Goal: Task Accomplishment & Management: Complete application form

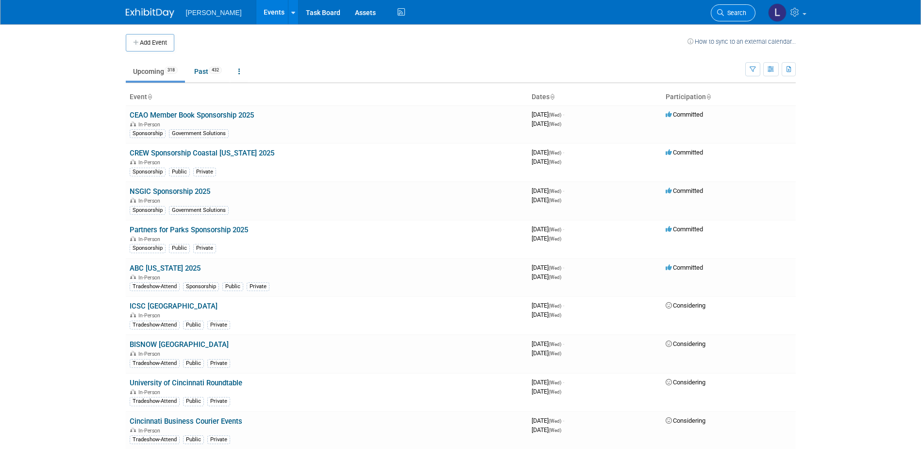
click at [724, 16] on span "Search" at bounding box center [735, 12] width 22 height 7
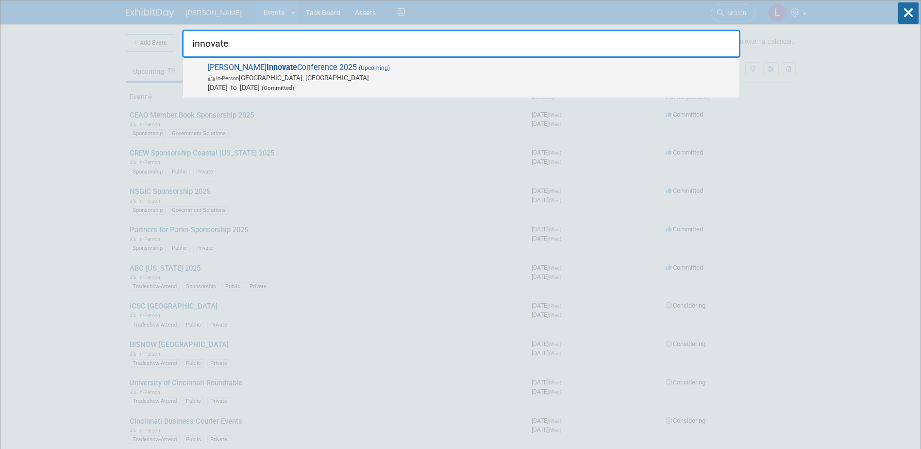
type input "innovate"
click at [631, 71] on span "Trimble Innovate Conference 2025 (Upcoming) In-Person Salt Lake City, UT Oct 14…" at bounding box center [470, 78] width 530 height 30
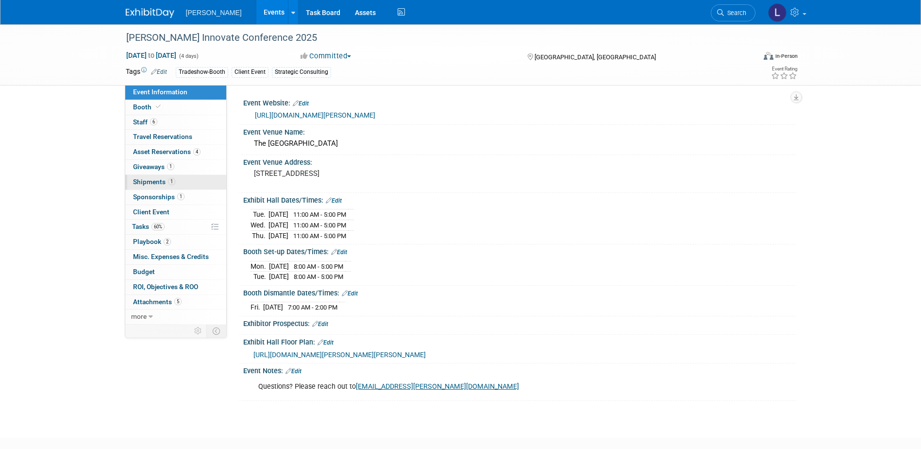
click at [157, 183] on span "Shipments 1" at bounding box center [154, 182] width 42 height 8
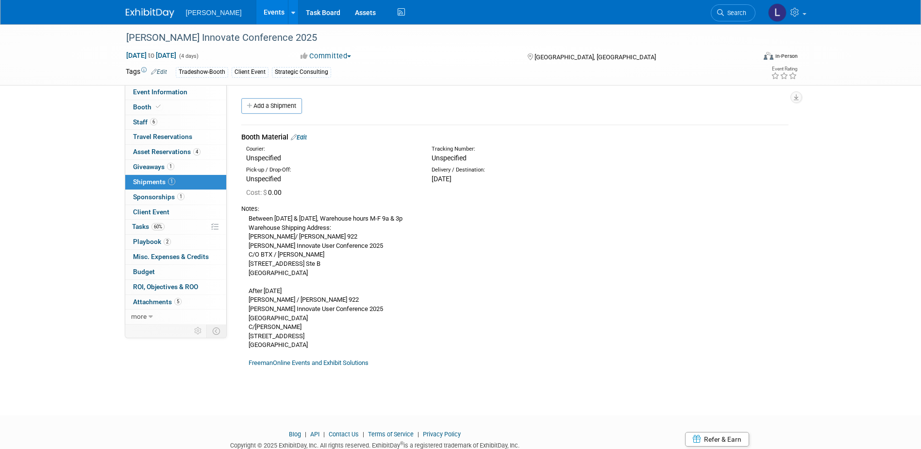
drag, startPoint x: 249, startPoint y: 218, endPoint x: 321, endPoint y: 345, distance: 146.8
click at [321, 345] on div "Between 9.15.25 & 10.6.25, Warehouse hours M-F 9a & 3p Warehouse Shipping Addre…" at bounding box center [514, 290] width 547 height 154
copy div "Between 9.15.25 & 10.6.25, Warehouse hours M-F 9a & 3p Warehouse Shipping Addre…"
click at [44, 163] on div "Trimble Innovate Conference 2025 Oct 14, 2025 to Oct 17, 2025 (4 days) Oct 14, …" at bounding box center [460, 210] width 921 height 373
click at [159, 88] on span "Event Information" at bounding box center [160, 92] width 54 height 8
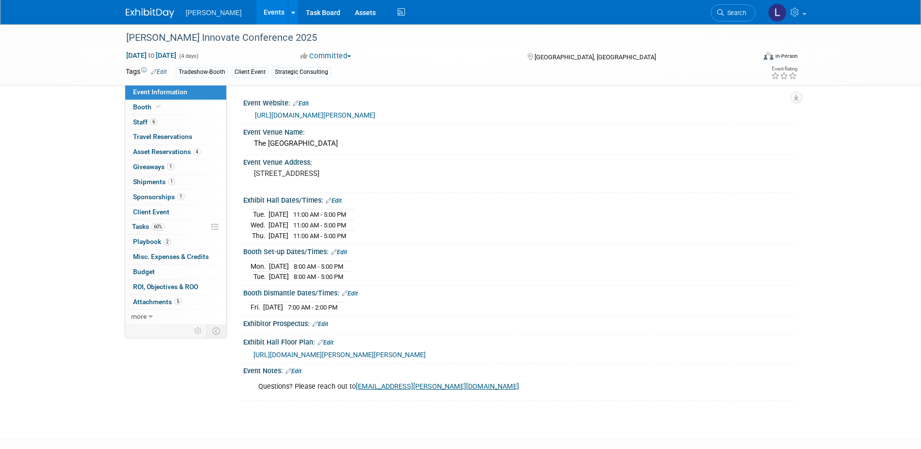
click at [62, 254] on div "Trimble Innovate Conference 2025 Oct 14, 2025 to Oct 17, 2025 (4 days) Oct 14, …" at bounding box center [460, 222] width 921 height 396
click at [47, 341] on div "Trimble Innovate Conference 2025 Oct 14, 2025 to Oct 17, 2025 (4 days) Oct 14, …" at bounding box center [460, 222] width 921 height 396
click at [44, 348] on div "Trimble Innovate Conference 2025 Oct 14, 2025 to Oct 17, 2025 (4 days) Oct 14, …" at bounding box center [460, 222] width 921 height 396
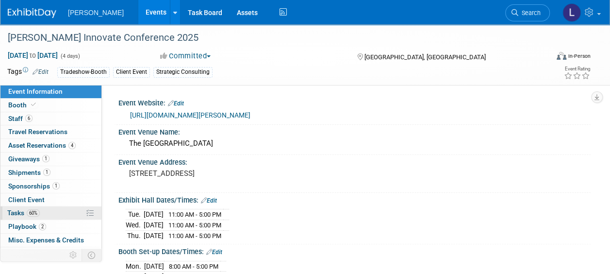
click at [20, 212] on span "Tasks 60%" at bounding box center [23, 213] width 33 height 8
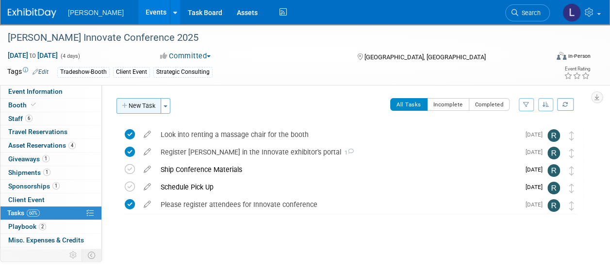
click at [137, 104] on button "New Task" at bounding box center [139, 106] width 45 height 16
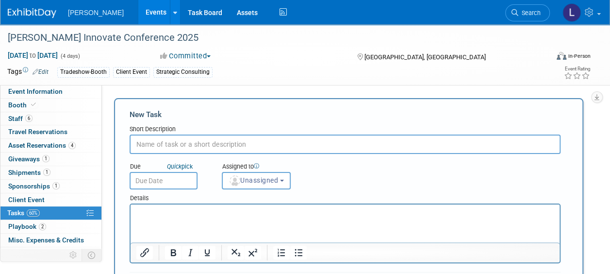
type input "O"
type input "Please order from Freeman (see details below)"
click at [192, 207] on html at bounding box center [345, 211] width 429 height 14
click at [302, 253] on icon "Bullet list" at bounding box center [299, 252] width 8 height 7
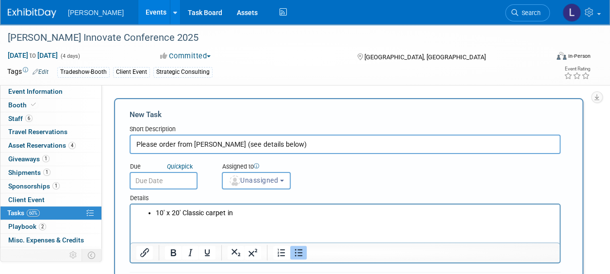
click at [236, 213] on li "10' x 20' Classic carpet in" at bounding box center [355, 213] width 399 height 10
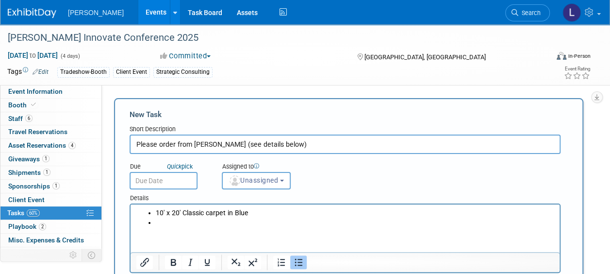
click at [222, 223] on li "Rich Text Area. Press ALT-0 for help." at bounding box center [355, 223] width 399 height 10
drag, startPoint x: 156, startPoint y: 214, endPoint x: 183, endPoint y: 213, distance: 26.7
click at [183, 213] on li "10' x 20' Classic carpet in Blue" at bounding box center [355, 213] width 399 height 10
copy li "10' x 20'"
click at [175, 224] on li "Rich Text Area. Press ALT-0 for help." at bounding box center [355, 223] width 399 height 10
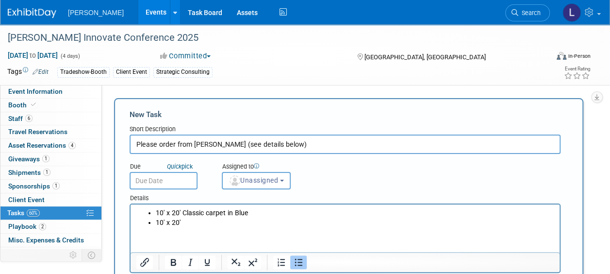
click at [197, 224] on li "10' x 20'" at bounding box center [355, 223] width 399 height 10
click at [185, 208] on li "10' x 20' Classic carpet in Blue" at bounding box center [355, 213] width 399 height 10
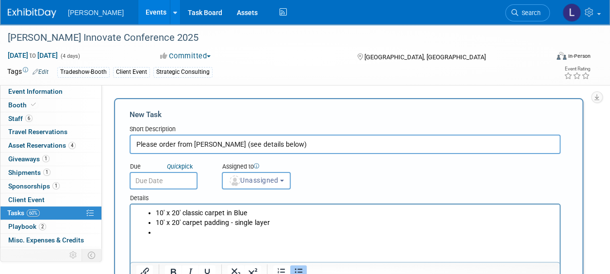
click at [206, 233] on li "Rich Text Area. Press ALT-0 for help." at bounding box center [355, 233] width 399 height 10
click at [204, 233] on li "Rich Text Area. Press ALT-0 for help." at bounding box center [355, 233] width 399 height 10
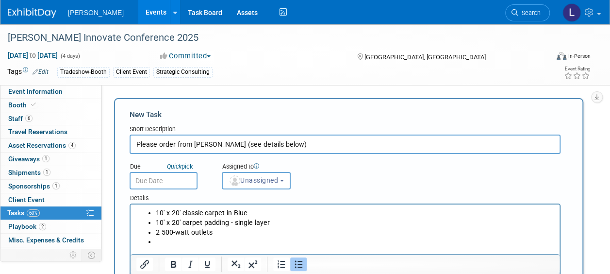
click at [170, 241] on li "Rich Text Area. Press ALT-0 for help." at bounding box center [355, 242] width 399 height 10
click at [302, 240] on li "Cabinet - 1M X 41"H - Standard Top" at bounding box center [355, 242] width 399 height 10
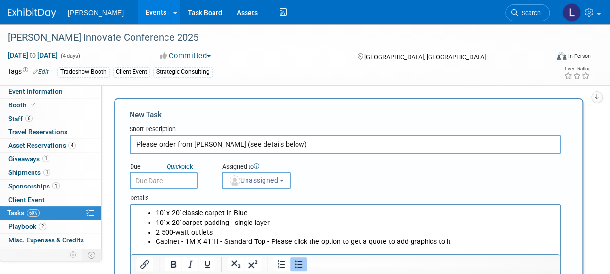
scroll to position [2, 0]
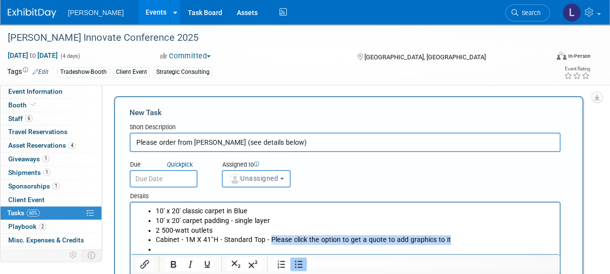
drag, startPoint x: 450, startPoint y: 239, endPoint x: 270, endPoint y: 237, distance: 180.6
click at [270, 237] on li "Cabinet - 1M X 41"H - Standard Top - Please click the option to get a quote to …" at bounding box center [355, 240] width 399 height 10
click at [173, 261] on icon "Bold" at bounding box center [173, 264] width 5 height 7
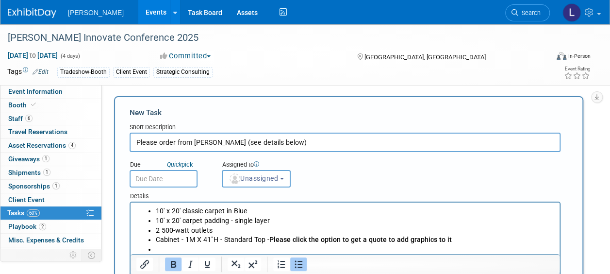
click at [361, 240] on b "Please click the option to get a quote to add graphics to it" at bounding box center [361, 240] width 183 height 8
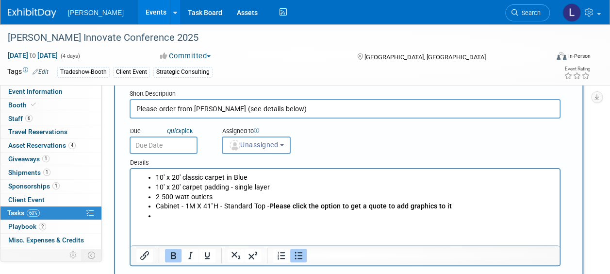
scroll to position [51, 0]
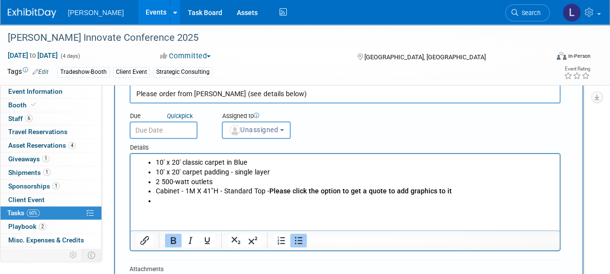
click at [242, 201] on li "Rich Text Area. Press ALT-0 for help." at bounding box center [355, 201] width 399 height 10
click at [173, 202] on li "36" Round Cafe Table w/ Standard Base - Black" at bounding box center [355, 201] width 399 height 10
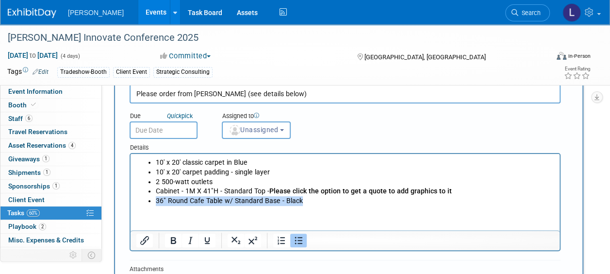
drag, startPoint x: 161, startPoint y: 201, endPoint x: 301, endPoint y: 202, distance: 139.4
click at [301, 202] on ul "10' x 20' classic carpet in Blue 10' x 20' carpet padding - single layer 2 500-…" at bounding box center [345, 182] width 418 height 48
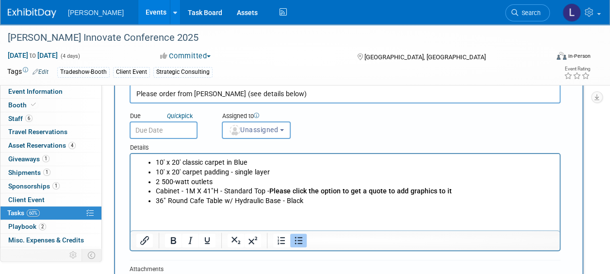
click at [277, 206] on html "10' x 20' classic carpet in Blue 10' x 20' carpet padding - single layer 2 500-…" at bounding box center [345, 180] width 429 height 52
click at [315, 202] on li "36" Round Cafe Table w/ Hydraulic Base - Black" at bounding box center [355, 201] width 399 height 10
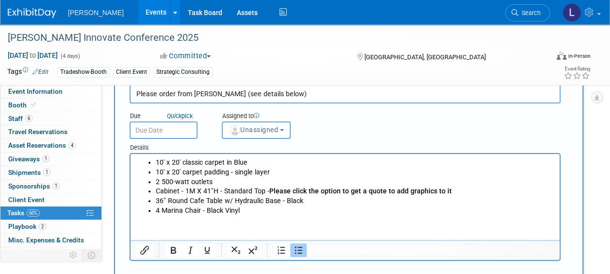
click at [200, 213] on li "4 Marina Chair - Black Vinyl" at bounding box center [355, 211] width 399 height 10
click at [261, 215] on li "4 Marina Chairs - Black Vinyl" at bounding box center [355, 211] width 399 height 10
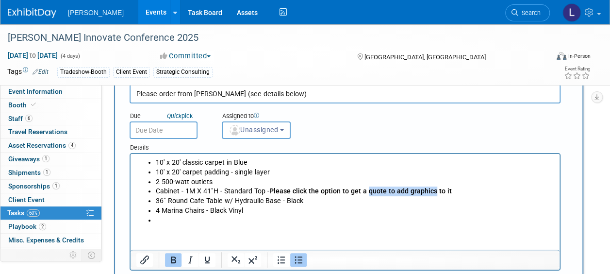
drag, startPoint x: 366, startPoint y: 192, endPoint x: 430, endPoint y: 193, distance: 64.1
click at [430, 193] on b "Please click the option to get a quote to add graphics to it" at bounding box center [361, 191] width 183 height 8
click at [207, 260] on icon "Underline" at bounding box center [207, 259] width 5 height 7
click at [434, 223] on li "Rich Text Area. Press ALT-0 for help." at bounding box center [355, 221] width 399 height 10
click at [185, 223] on li "Rich Text Area. Press ALT-0 for help." at bounding box center [355, 221] width 399 height 10
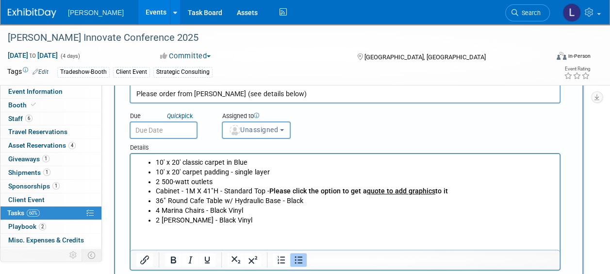
click at [210, 222] on li "2 Marina Barstool - Black Vinyl" at bounding box center [355, 221] width 399 height 10
click at [225, 221] on li "2 Marina Barstools - Black Vinyl" at bounding box center [355, 221] width 399 height 10
click at [231, 218] on li "2 Marina Barstools - Black Vinyl" at bounding box center [355, 221] width 399 height 10
click at [227, 219] on li "2 Marina Barstools - Black Vinyl" at bounding box center [355, 221] width 399 height 10
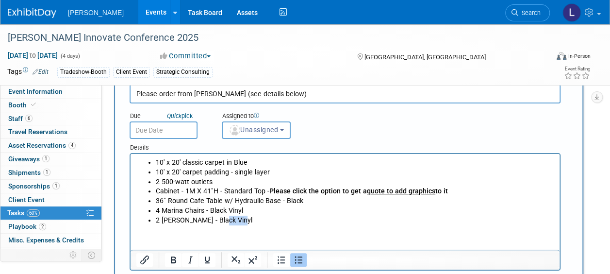
click at [227, 219] on li "2 Marina Barstools - Black Vinyl" at bounding box center [355, 221] width 399 height 10
click at [218, 212] on li "4 Marina Chairs - Black Vinyl" at bounding box center [355, 211] width 399 height 10
click at [158, 201] on li "36" Round Cafe Table w/ Hydraulic Base - Black" at bounding box center [355, 201] width 399 height 10
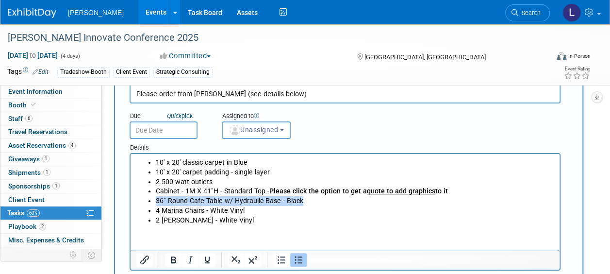
drag, startPoint x: 156, startPoint y: 202, endPoint x: 307, endPoint y: 200, distance: 151.5
click at [310, 200] on li "36" Round Cafe Table w/ Hydraulic Base - Black" at bounding box center [355, 201] width 399 height 10
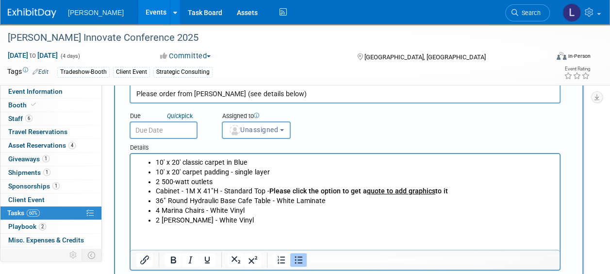
click at [279, 225] on html "10' x 20' classic carpet in Blue 10' x 20' carpet padding - single layer 2 500-…" at bounding box center [345, 189] width 429 height 71
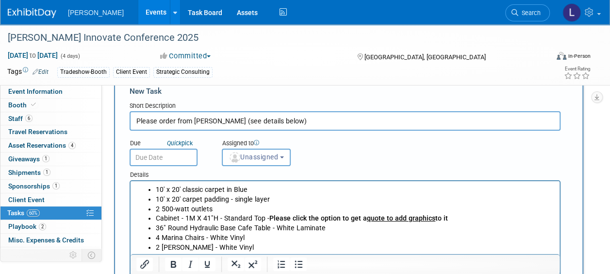
scroll to position [2, 0]
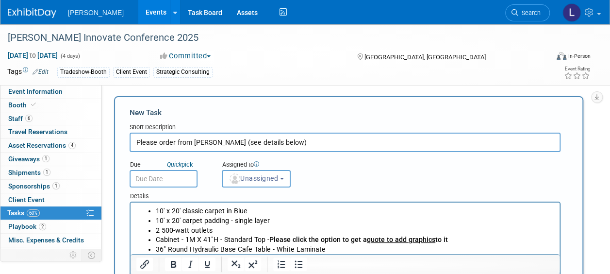
click at [220, 138] on input "Please order from Freeman (see details below)" at bounding box center [345, 142] width 431 height 19
type input "Please order from Freeman and Salt Palace Convention Center (see details below)"
click at [152, 208] on ul "10' x 20' classic carpet in Blue 10' x 20' carpet padding - single layer 2 500-…" at bounding box center [345, 239] width 418 height 67
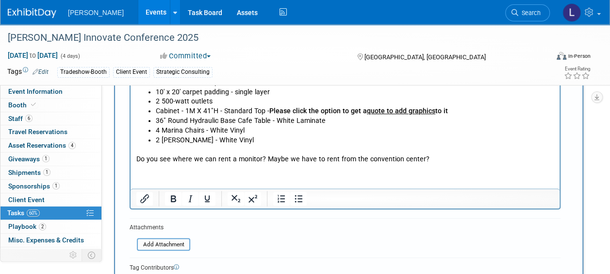
scroll to position [148, 0]
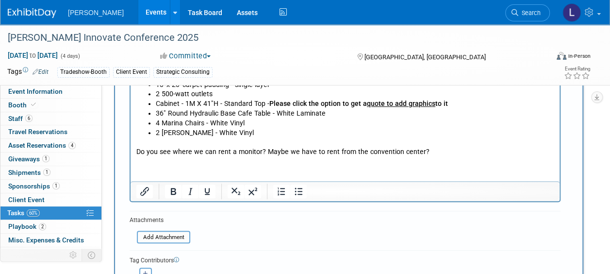
click at [195, 153] on p "Do you see where we can rent a monitor? Maybe we have to rent from the conventi…" at bounding box center [345, 152] width 418 height 10
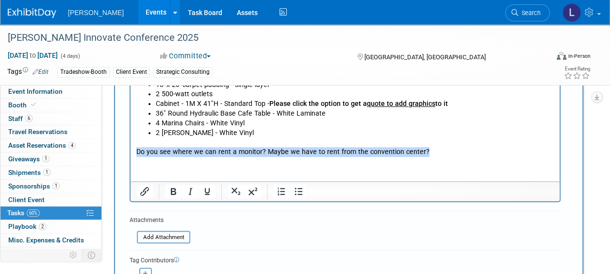
click at [195, 153] on p "Do you see where we can rent a monitor? Maybe we have to rent from the conventi…" at bounding box center [345, 152] width 418 height 10
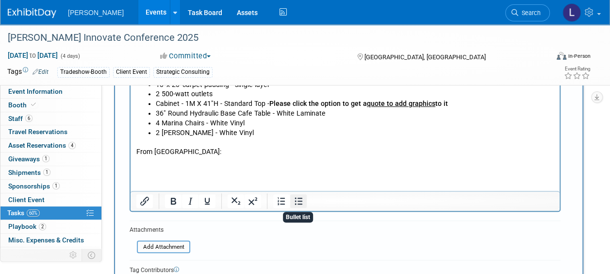
click at [298, 202] on icon "Bullet list" at bounding box center [299, 201] width 12 height 12
click at [181, 163] on li "Rich Text Area. Press ALT-0 for help." at bounding box center [355, 162] width 399 height 10
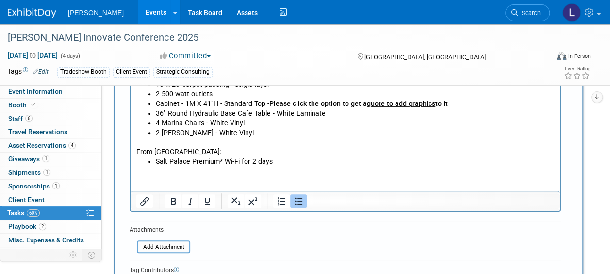
click at [286, 161] on li "Salt Palace Premium* Wi-Fi for 2 days" at bounding box center [355, 162] width 399 height 10
click at [194, 167] on html "From Freeman: 10' x 20' classic carpet in Blue 10' x 20' carpet padding - singl…" at bounding box center [345, 112] width 429 height 110
click at [304, 162] on li "Salt Palace Premium* Wi-Fi for 2 days, 1 device" at bounding box center [355, 162] width 399 height 10
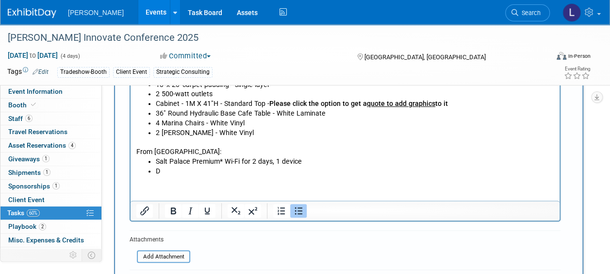
click at [233, 170] on li "D" at bounding box center [355, 172] width 399 height 10
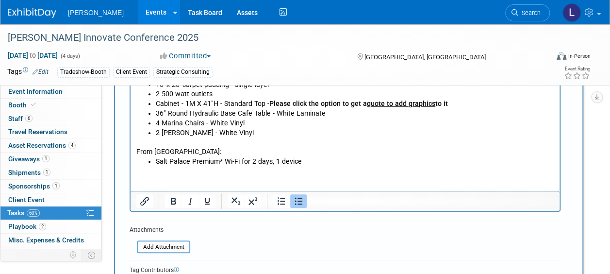
click at [254, 134] on li "2 Marina Barstools - White Vinyl" at bounding box center [355, 133] width 399 height 10
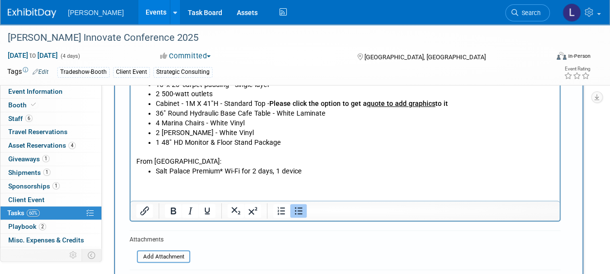
click at [162, 142] on li "1 48" HD Monitor & Floor Stand Package" at bounding box center [355, 143] width 399 height 10
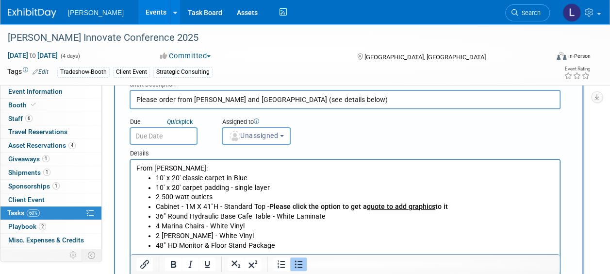
scroll to position [0, 0]
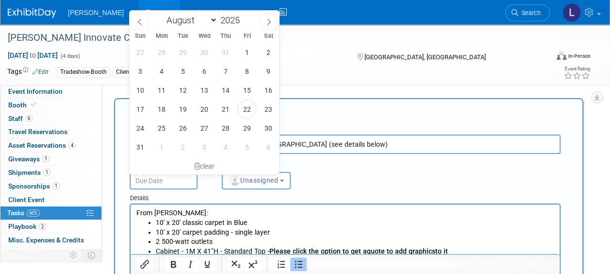
click at [170, 179] on input "text" at bounding box center [164, 180] width 68 height 17
click at [241, 128] on span "29" at bounding box center [246, 127] width 19 height 19
type input "Aug 29, 2025"
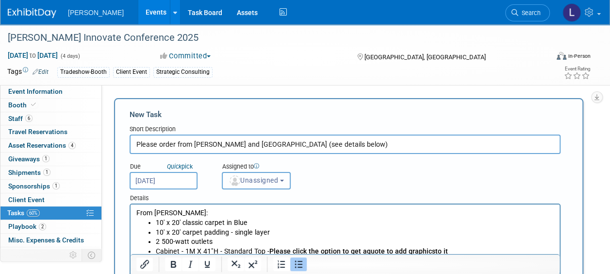
click at [245, 184] on span "Unassigned" at bounding box center [254, 180] width 50 height 8
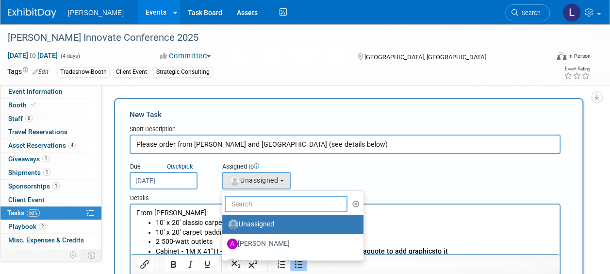
click at [256, 209] on input "text" at bounding box center [286, 204] width 123 height 17
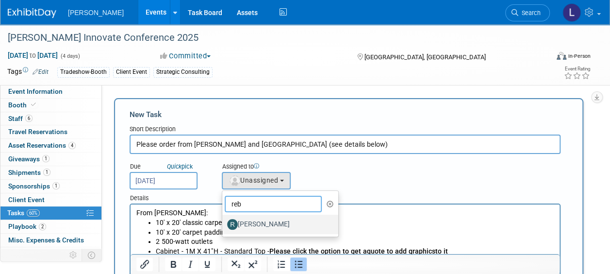
type input "reb"
click at [257, 219] on label "[PERSON_NAME]" at bounding box center [277, 225] width 101 height 16
click at [224, 220] on input "[PERSON_NAME]" at bounding box center [221, 223] width 6 height 6
select select "844a177d-a181-44ff-a72a-5731d68e4351"
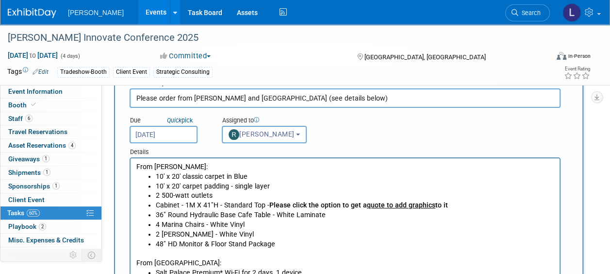
scroll to position [243, 0]
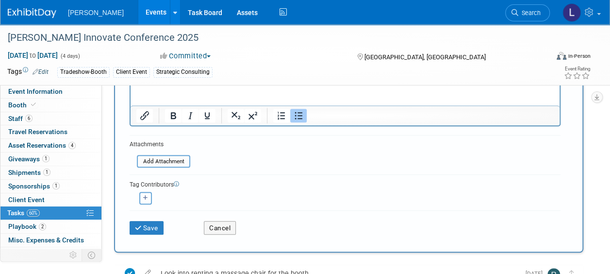
click at [147, 196] on icon "button" at bounding box center [145, 197] width 5 height 5
select select
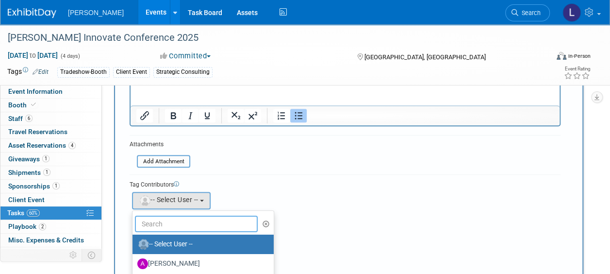
click at [182, 217] on input "text" at bounding box center [196, 224] width 123 height 17
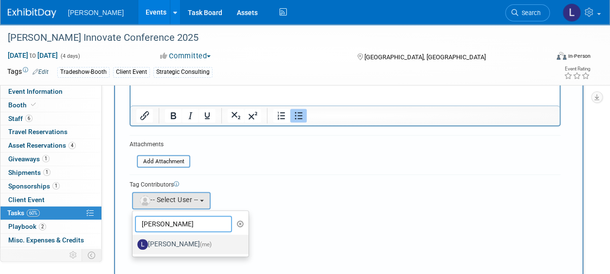
type input "spann"
click at [182, 238] on label "Latice Spann (me)" at bounding box center [187, 244] width 101 height 16
click at [134, 240] on input "Latice Spann (me)" at bounding box center [131, 243] width 6 height 6
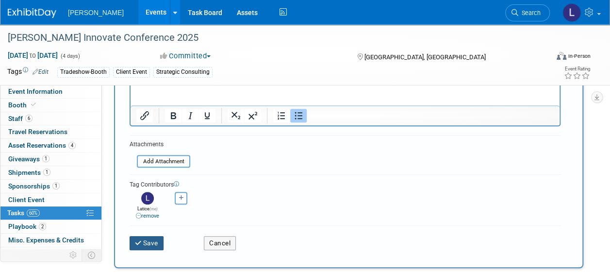
click at [144, 241] on button "Save" at bounding box center [147, 243] width 34 height 14
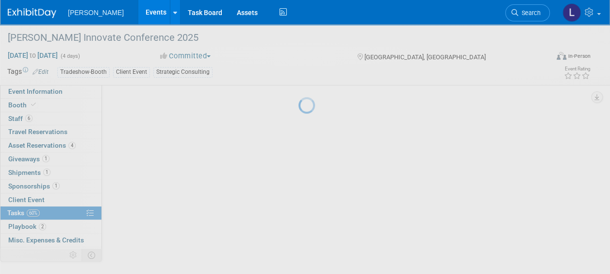
scroll to position [44, 0]
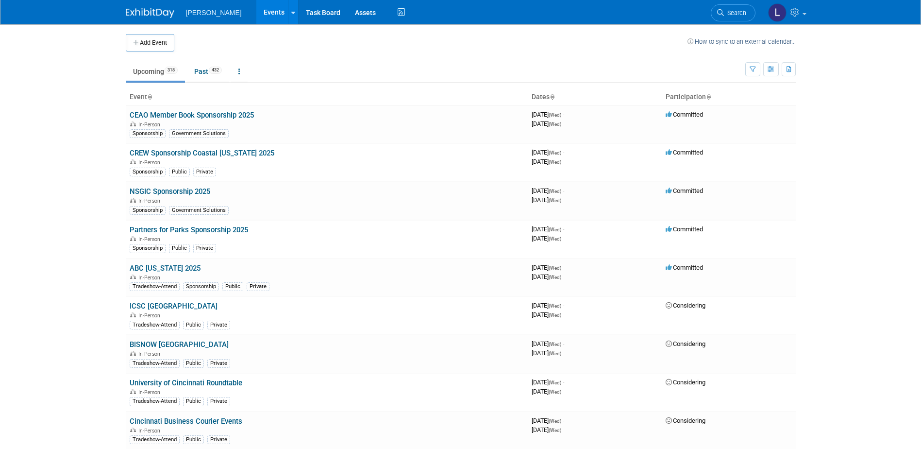
click at [730, 13] on span "Search" at bounding box center [735, 12] width 22 height 7
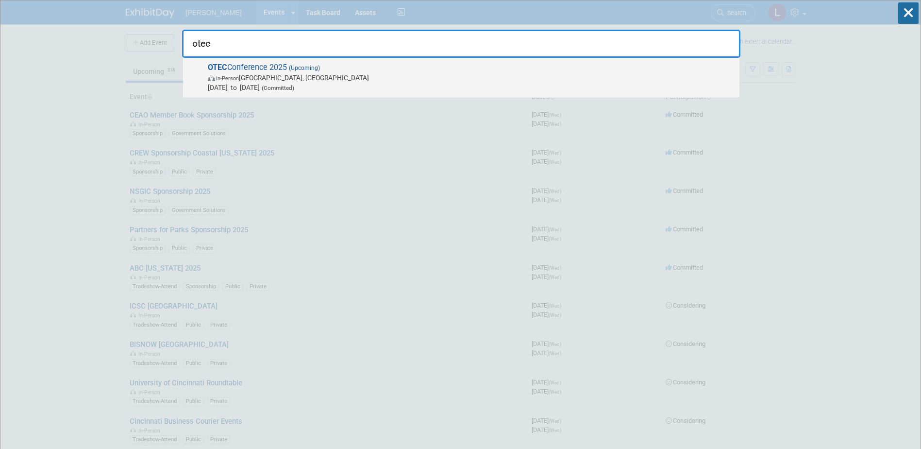
type input "otec"
click at [545, 78] on span "In-Person Columbus, OH" at bounding box center [471, 78] width 527 height 10
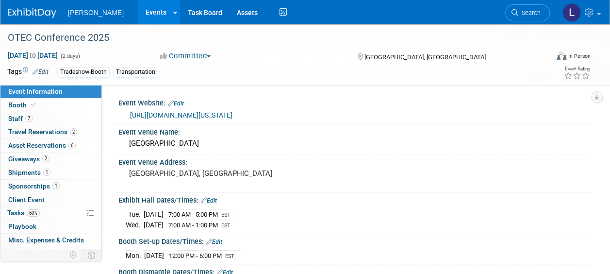
click at [603, 120] on div "Event Information Event Info Booth Booth 7 Staff 7 Staff 2 Travel Reservations …" at bounding box center [305, 206] width 610 height 365
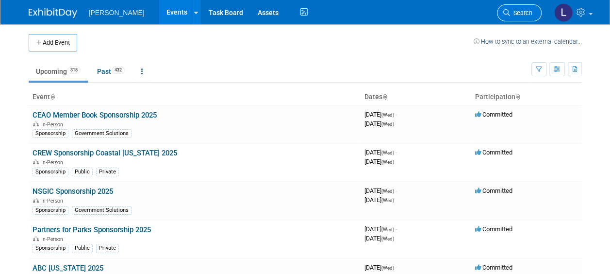
click at [523, 9] on span "Search" at bounding box center [521, 12] width 22 height 7
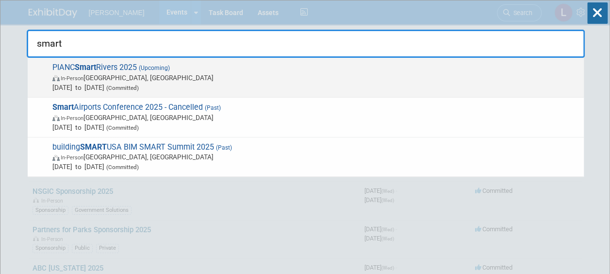
type input "smart"
click at [322, 73] on span "In-Person Memphis, TN" at bounding box center [315, 78] width 527 height 10
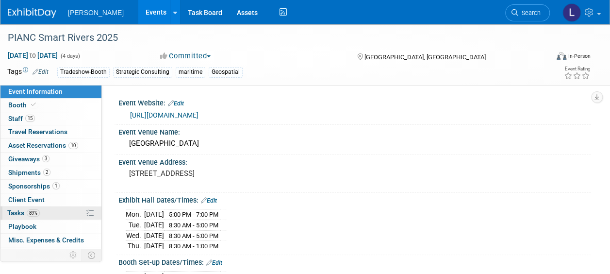
click at [16, 210] on span "Tasks 89%" at bounding box center [23, 213] width 33 height 8
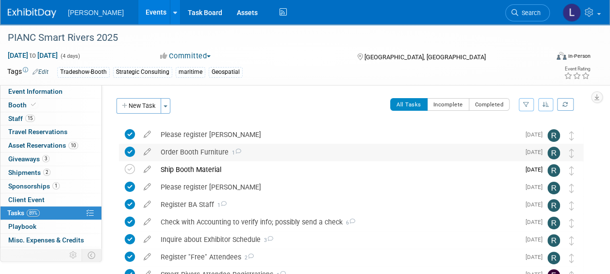
click at [190, 152] on div "Order Booth Furniture 1" at bounding box center [338, 152] width 364 height 17
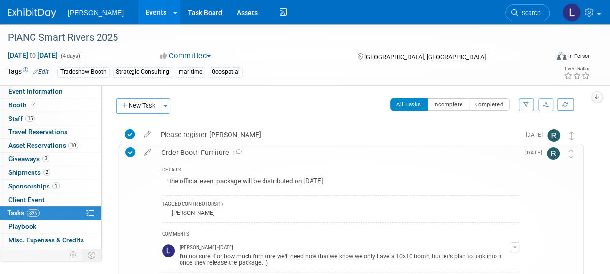
click at [32, 209] on span "89%" at bounding box center [33, 212] width 13 height 7
